Goal: Obtain resource: Obtain resource

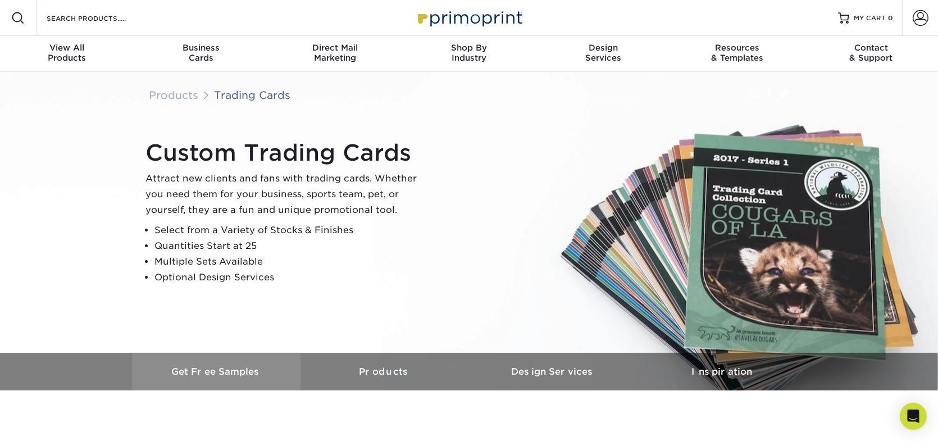
click at [209, 370] on h3 "Get Free Samples" at bounding box center [216, 371] width 169 height 11
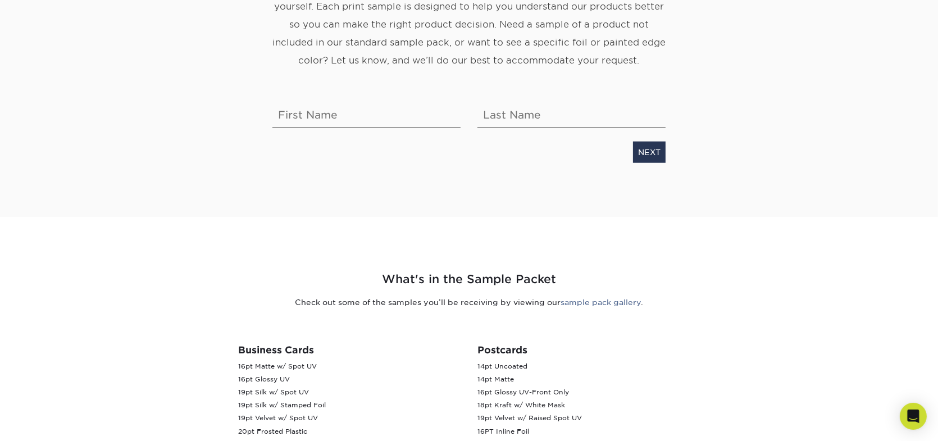
scroll to position [225, 0]
